Goal: Task Accomplishment & Management: Use online tool/utility

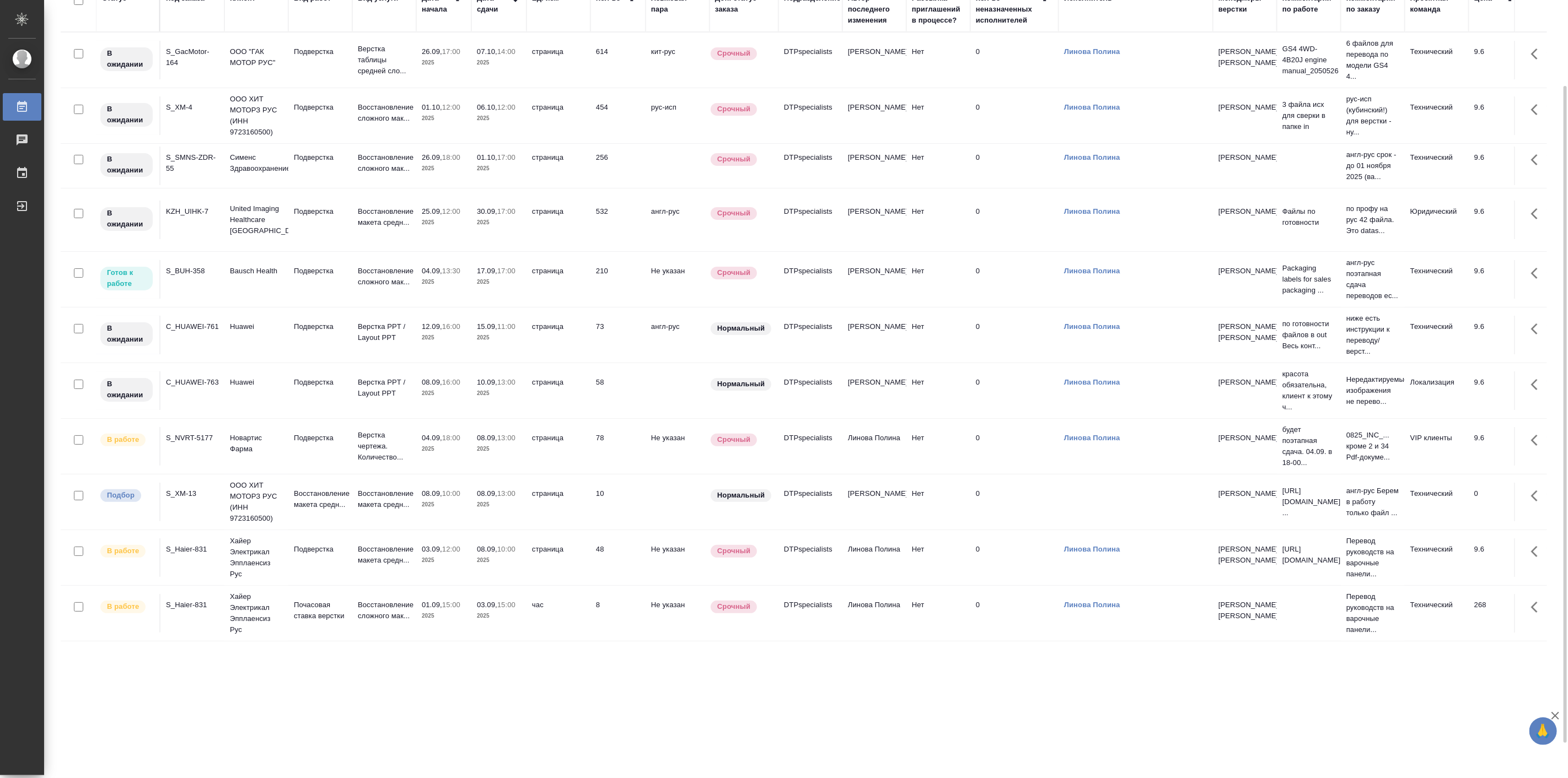
scroll to position [143, 0]
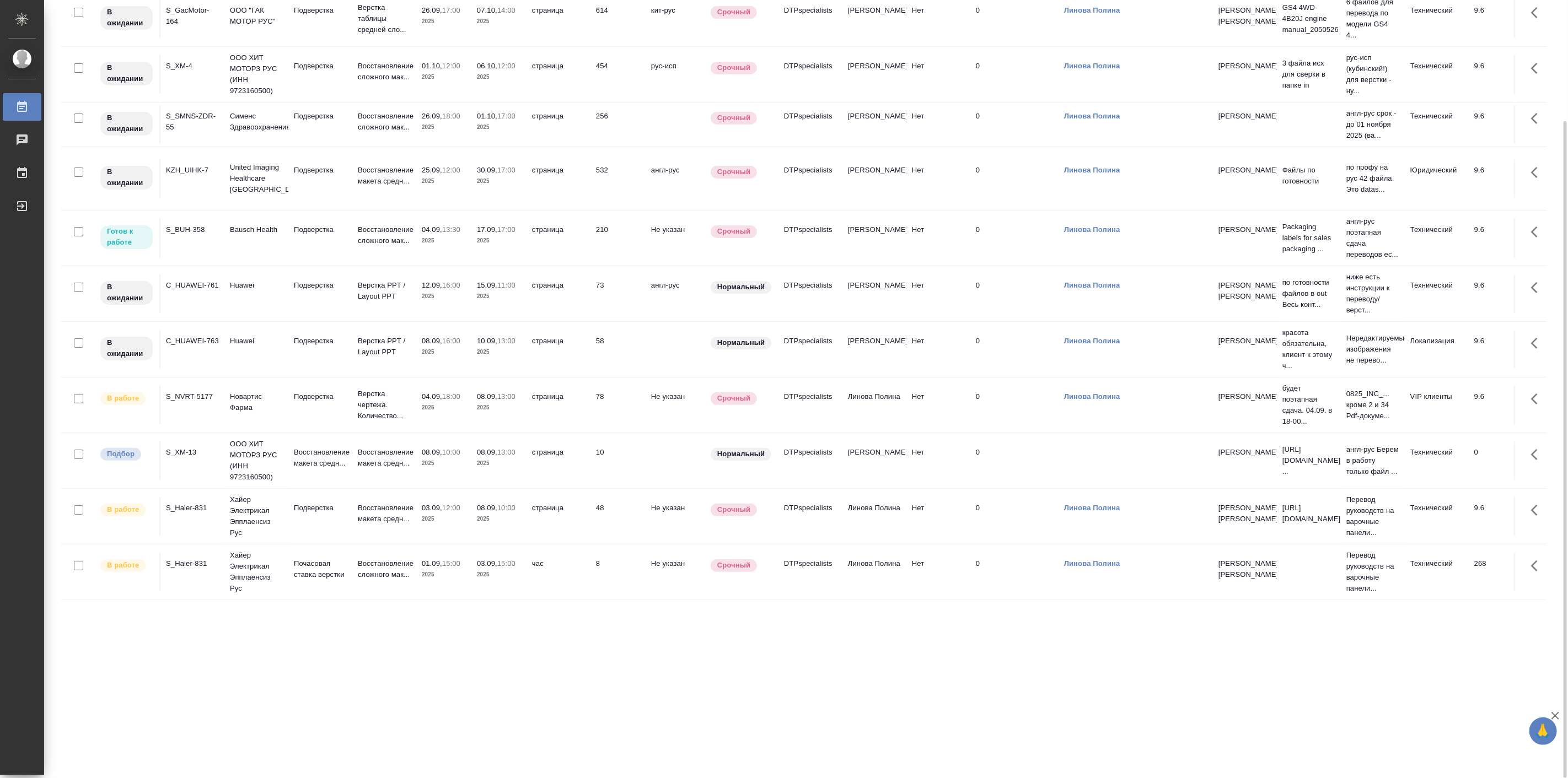
click at [280, 413] on p "Новартис Фарма" at bounding box center [256, 402] width 53 height 22
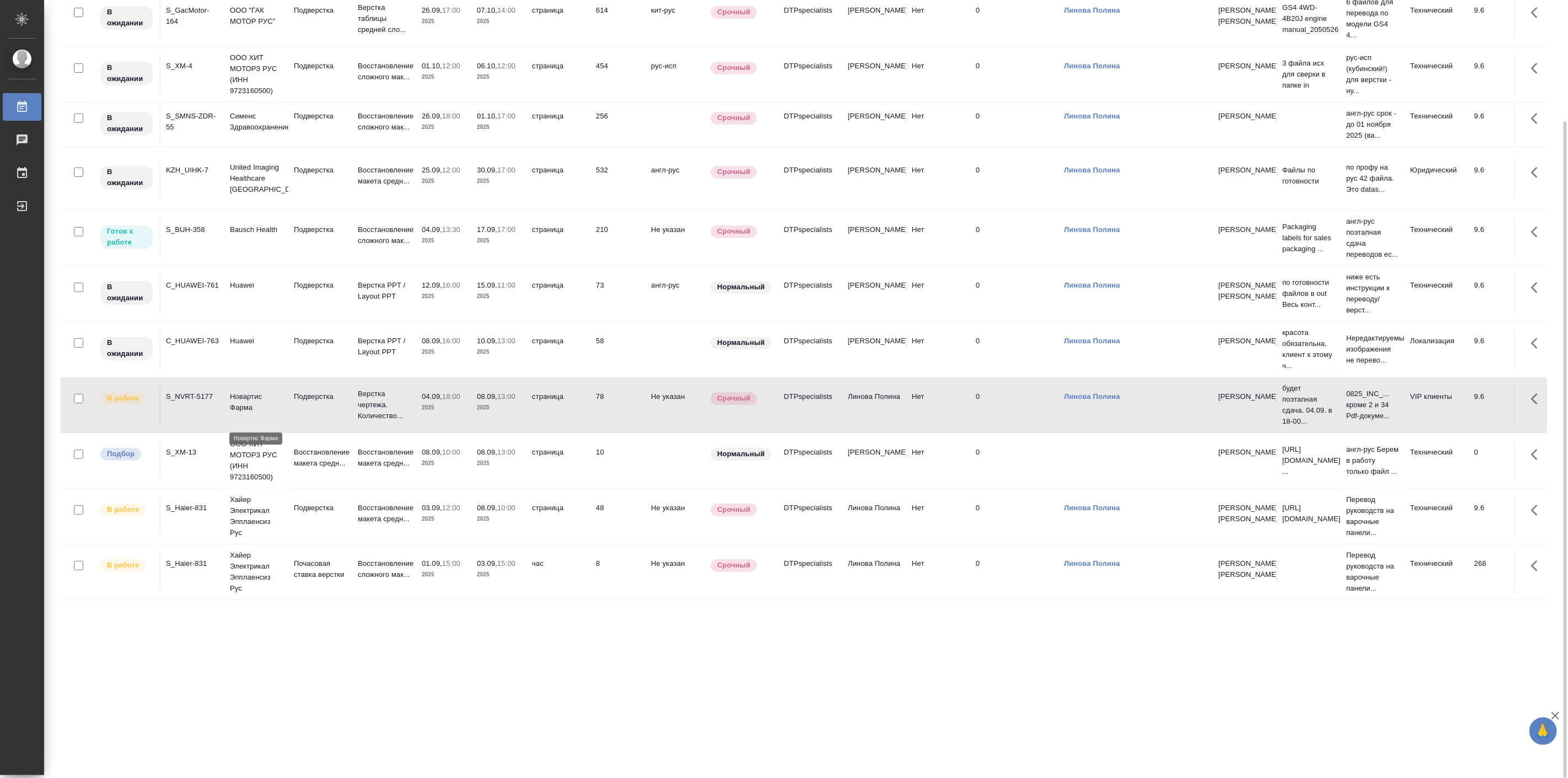
click at [280, 413] on p "Новартис Фарма" at bounding box center [256, 402] width 53 height 22
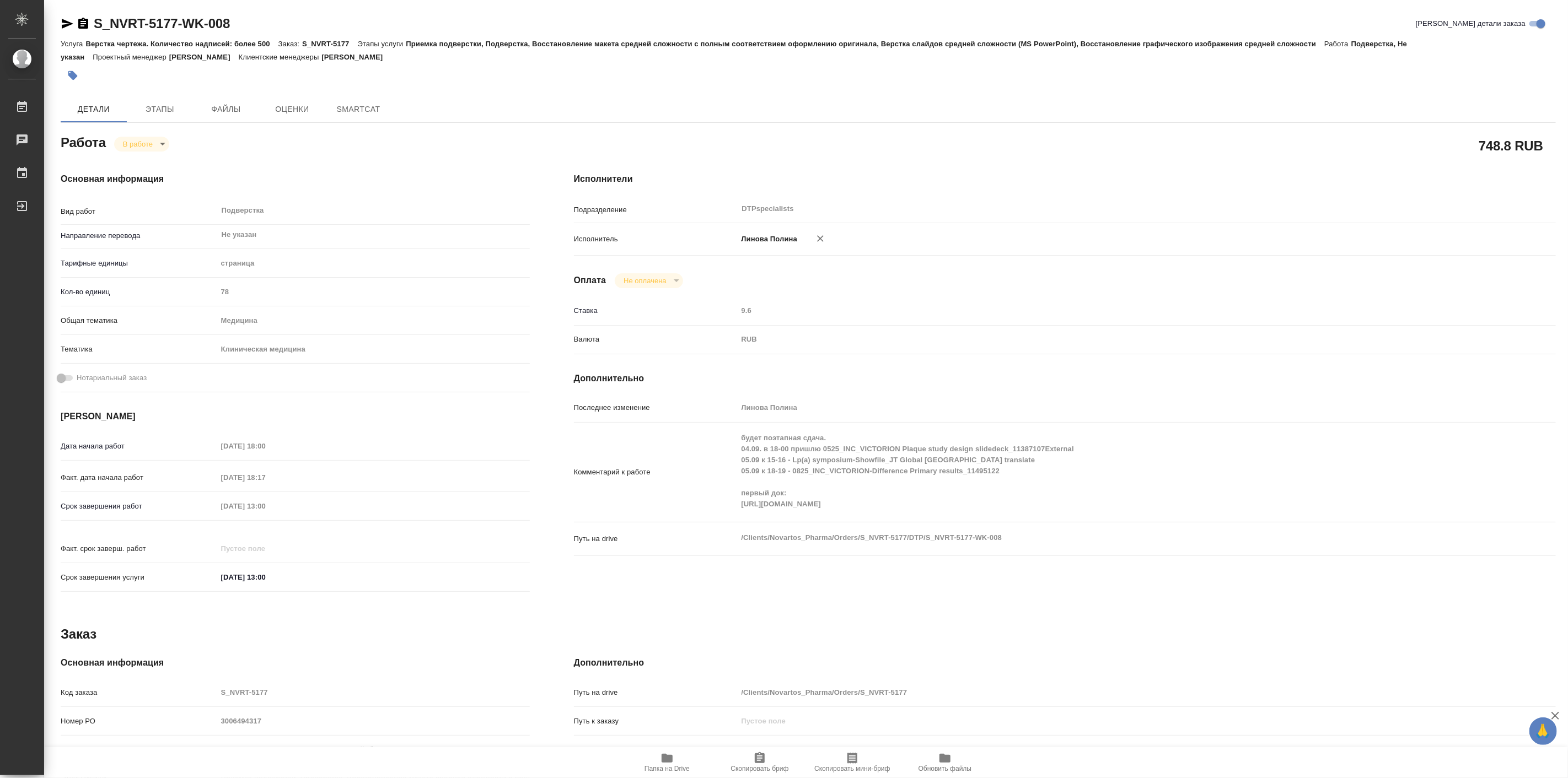
type textarea "x"
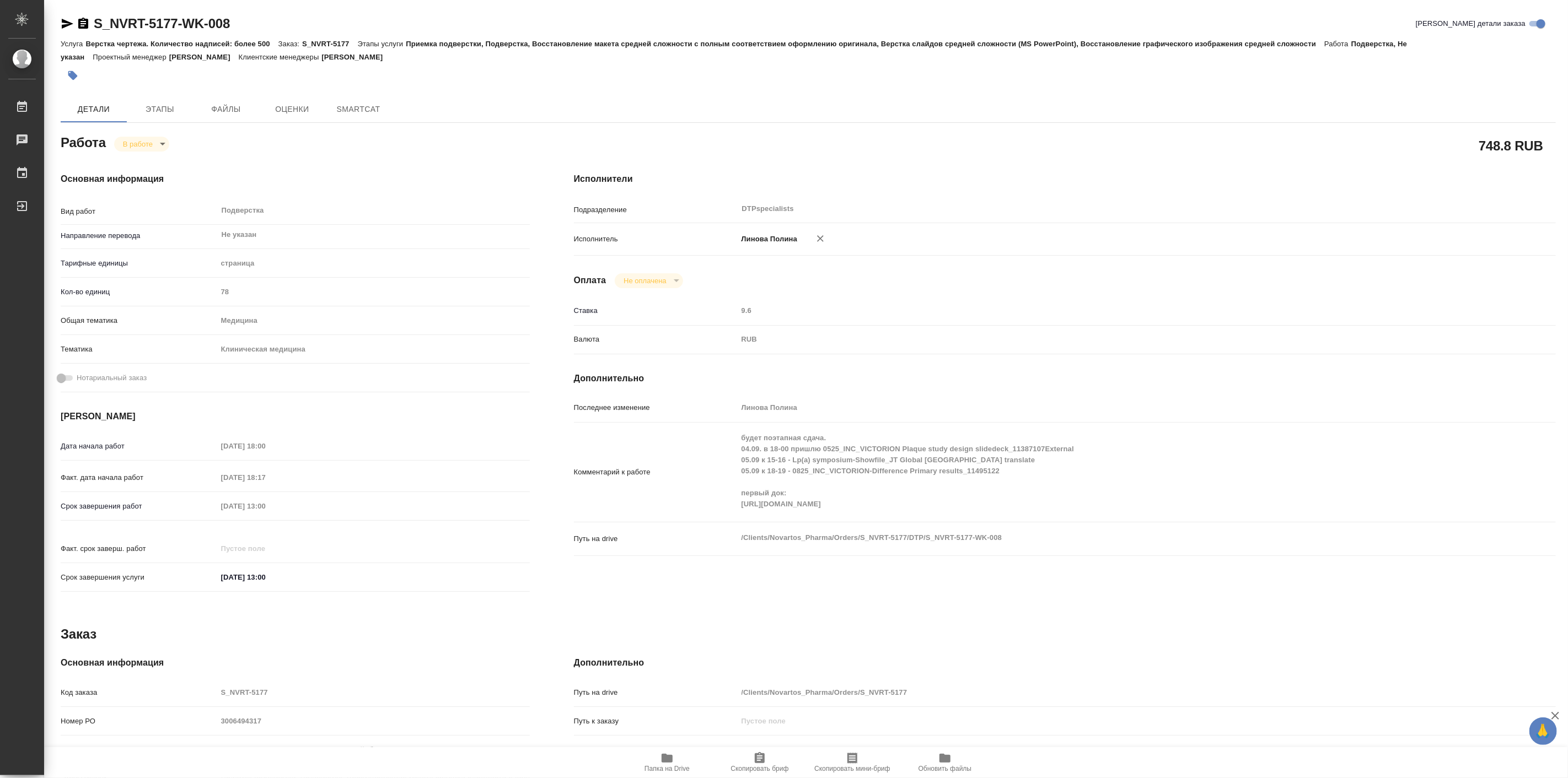
type textarea "x"
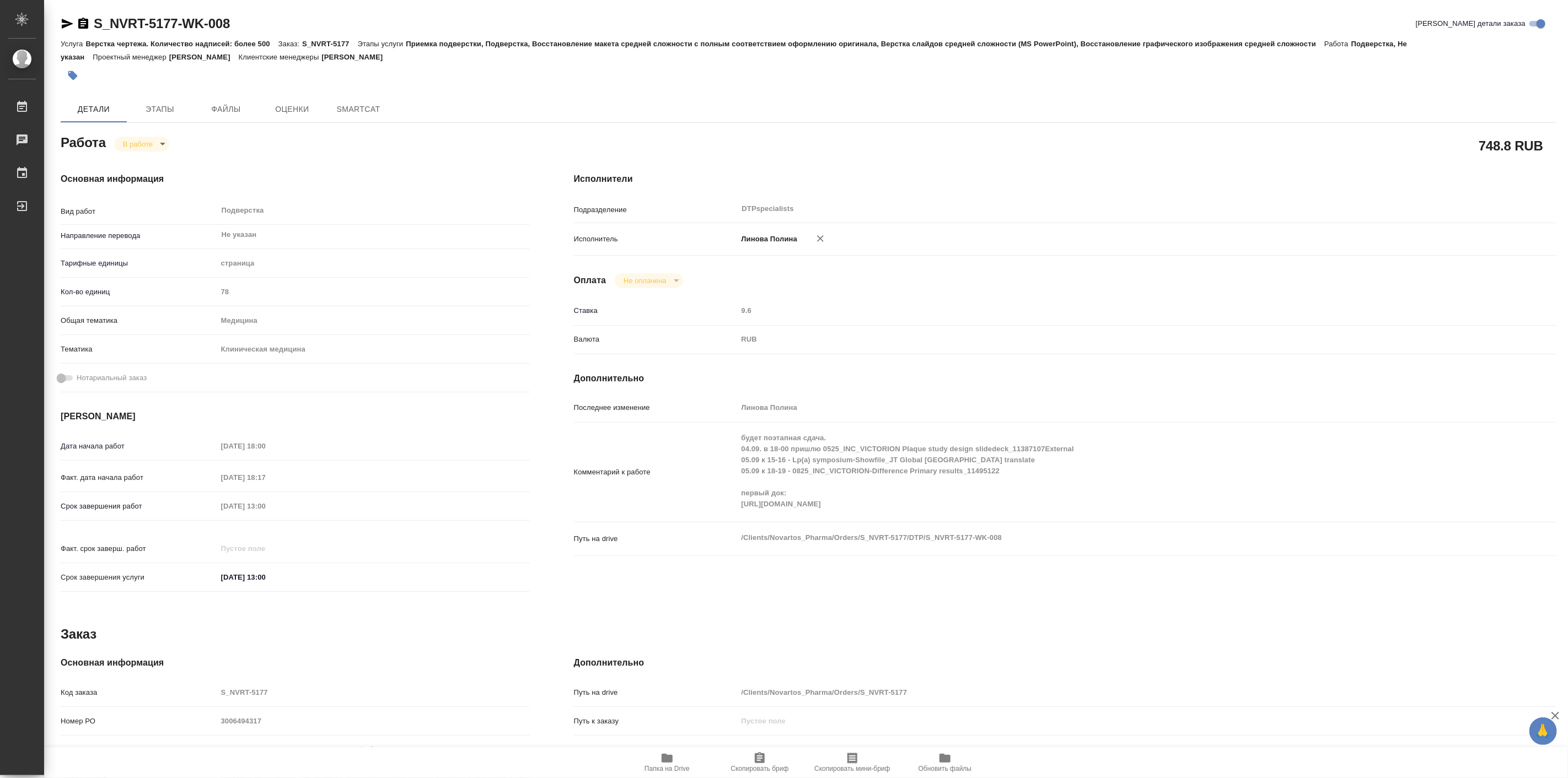
type textarea "x"
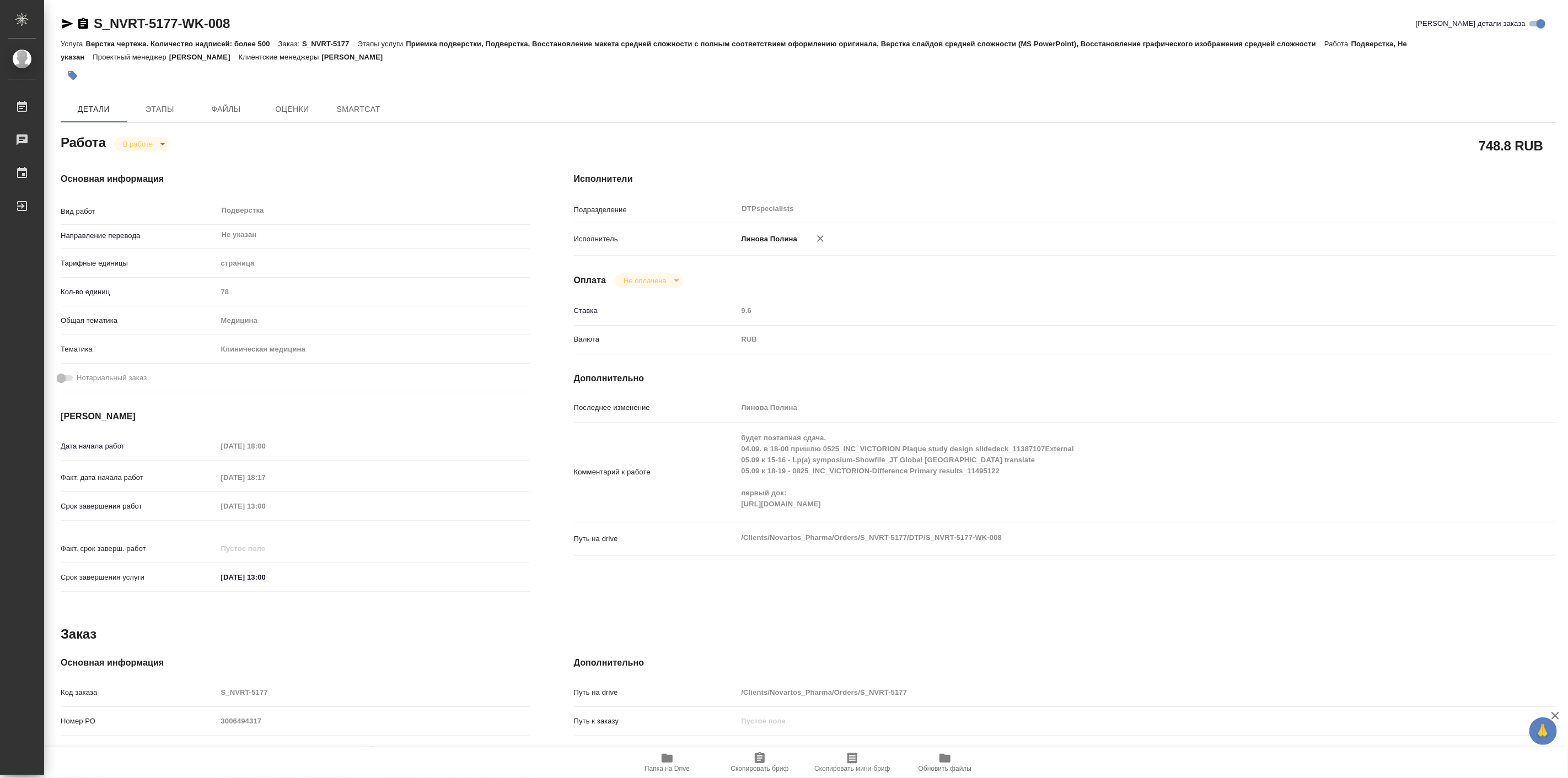
type textarea "x"
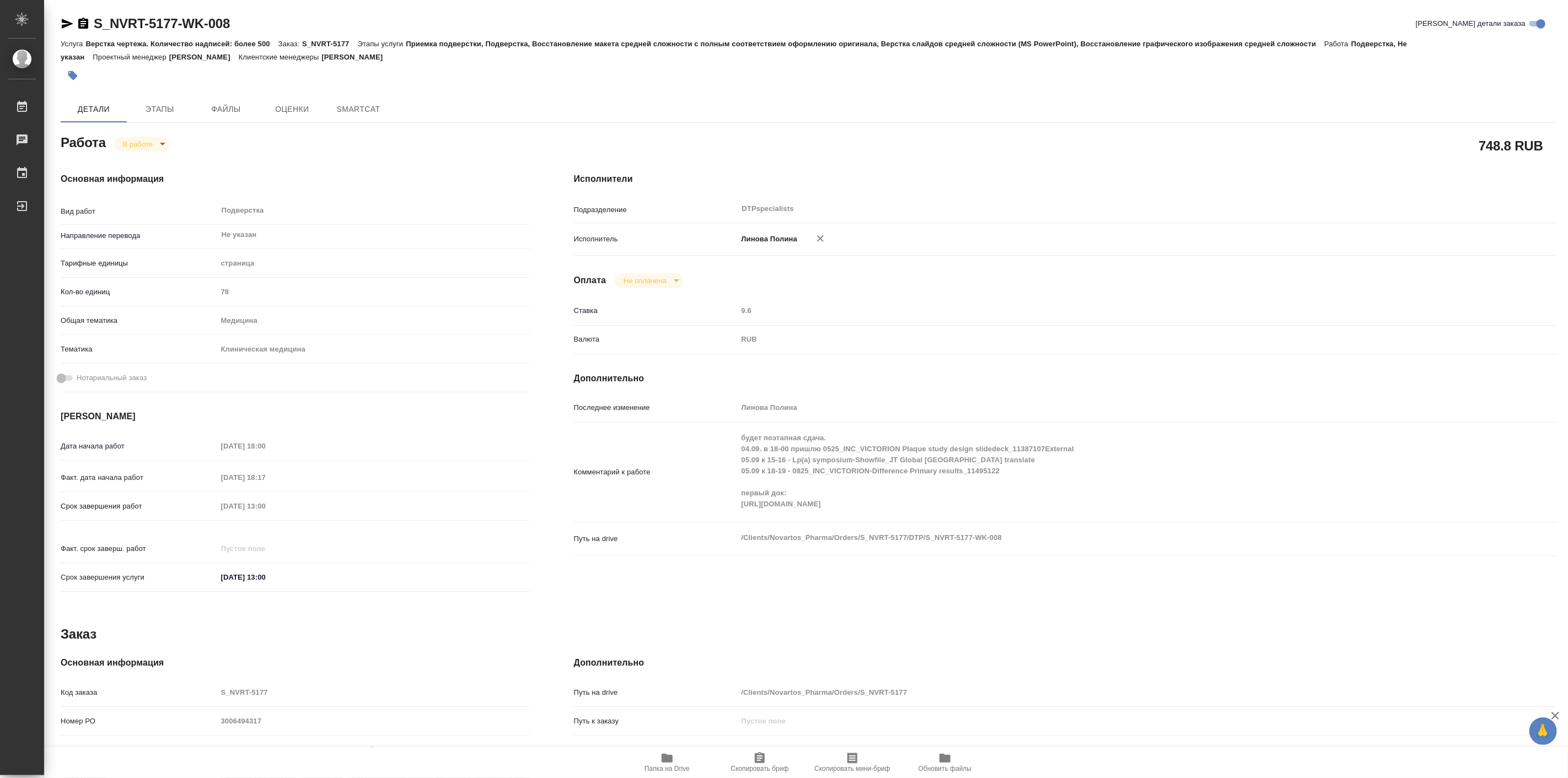
type textarea "x"
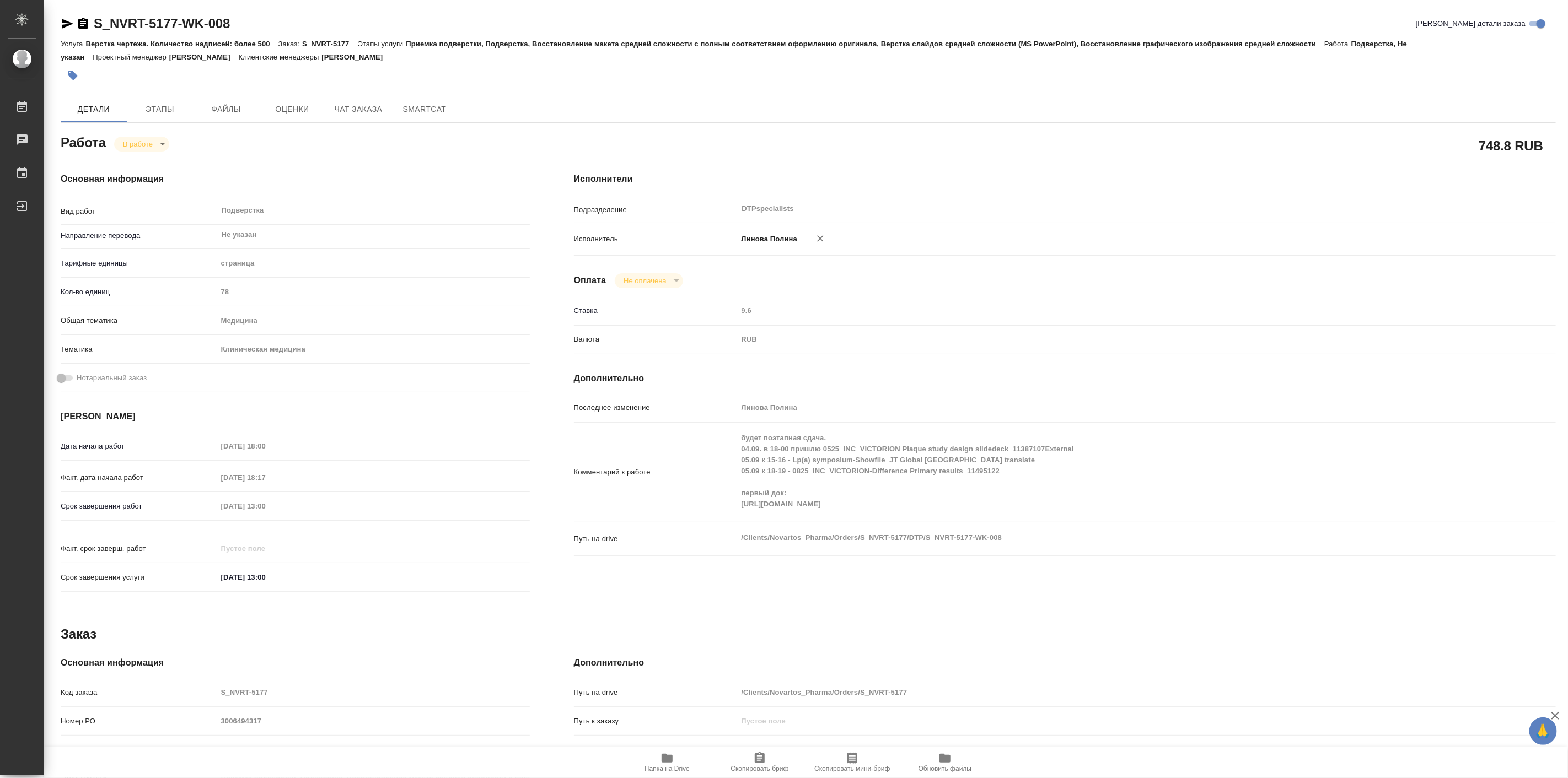
type textarea "x"
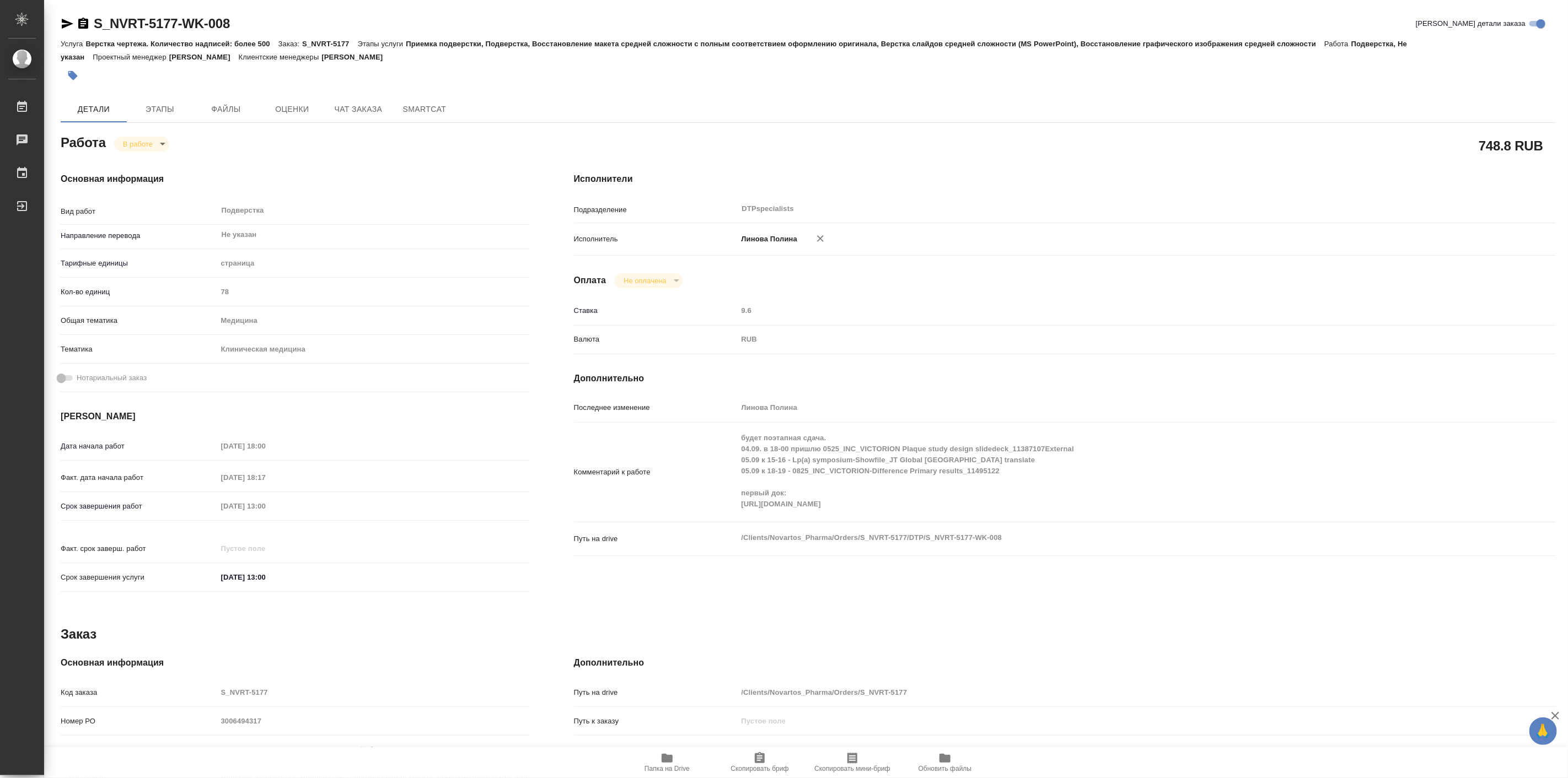
type textarea "x"
